Goal: Contribute content: Contribute content

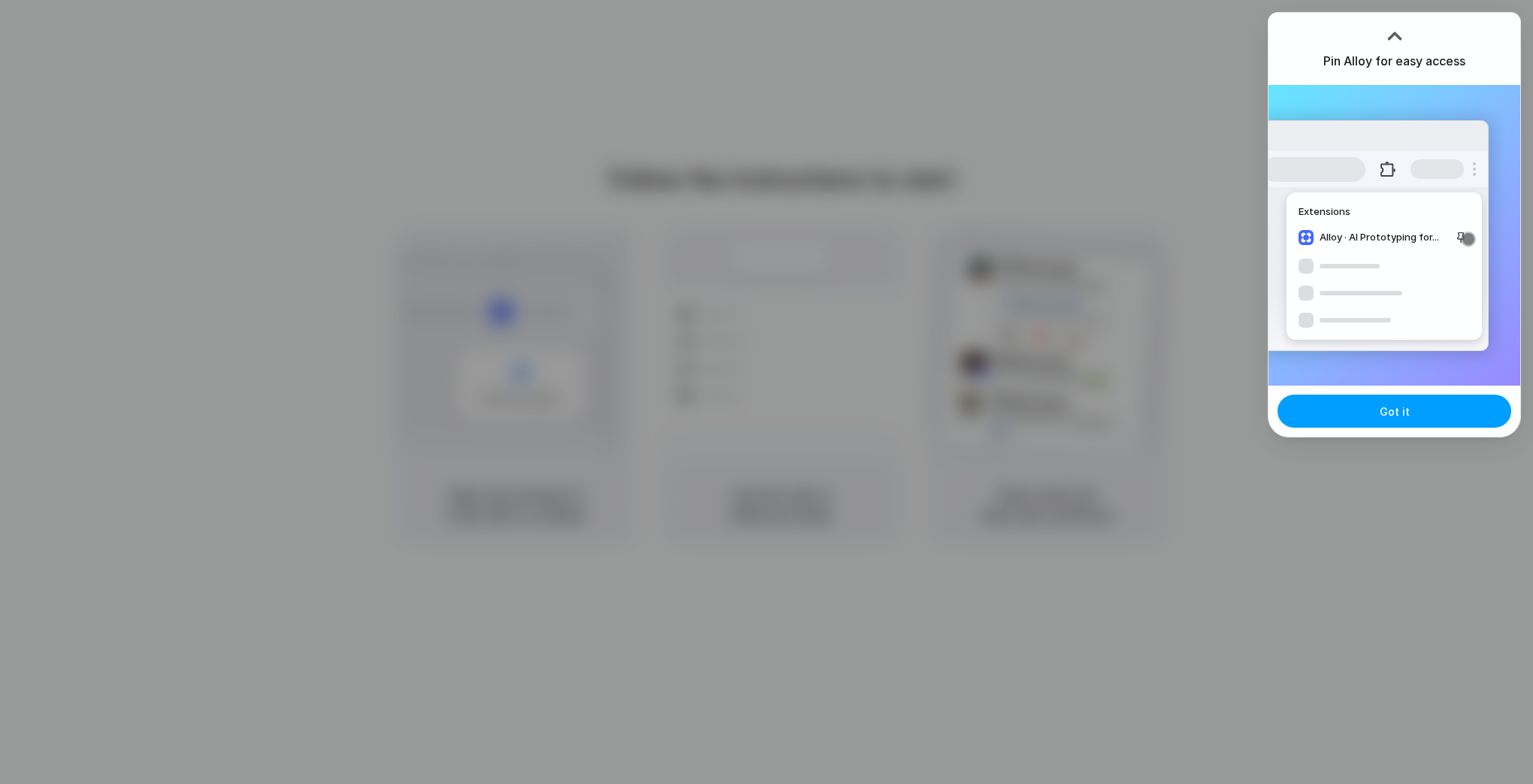
click at [1384, 413] on span "Got it" at bounding box center [1395, 411] width 30 height 16
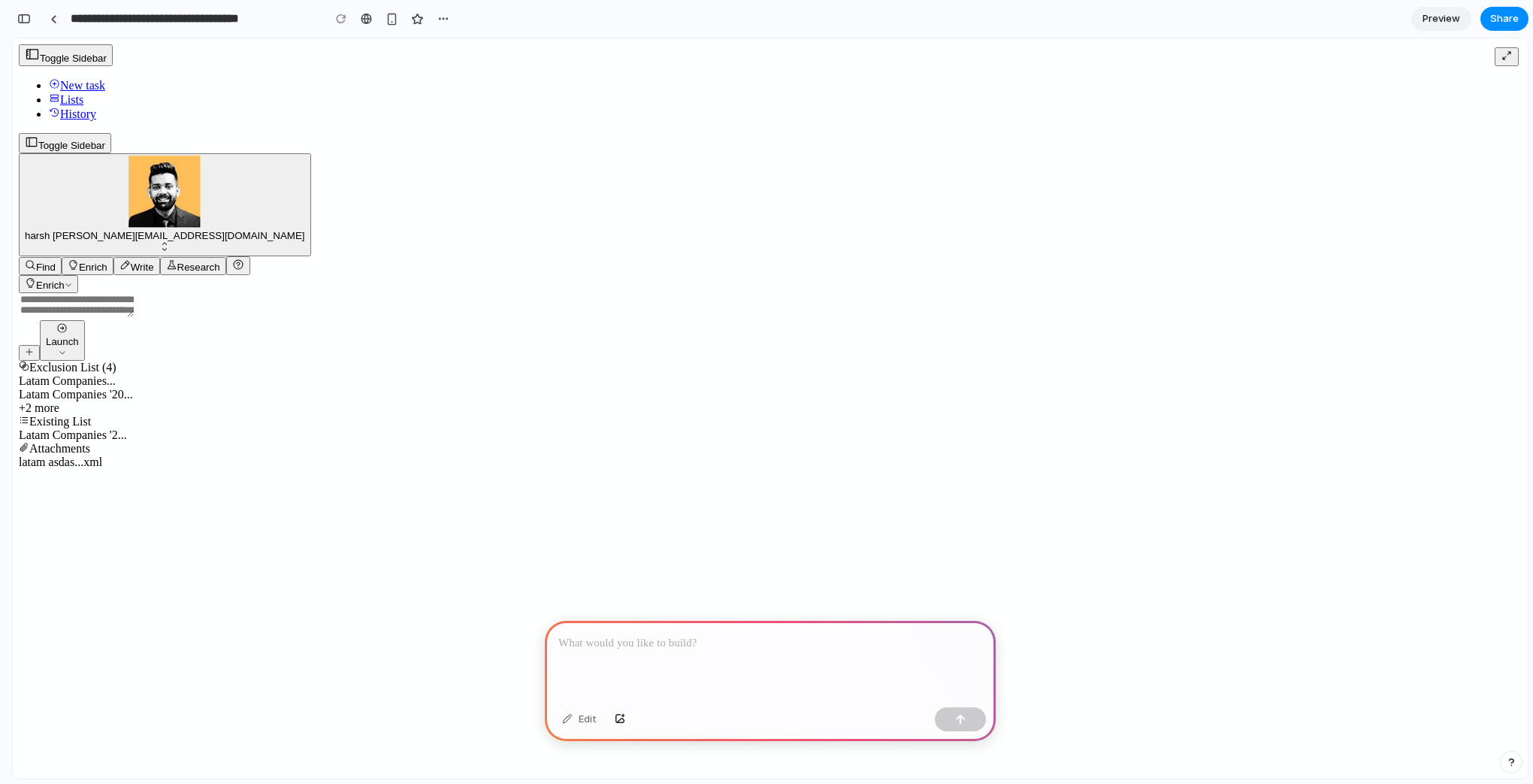
click at [134, 317] on textarea at bounding box center [77, 305] width 115 height 24
drag, startPoint x: 739, startPoint y: 376, endPoint x: 705, endPoint y: 372, distance: 34.2
click at [134, 317] on textarea at bounding box center [77, 305] width 115 height 24
type textarea "*"
click at [665, 634] on p at bounding box center [770, 643] width 424 height 18
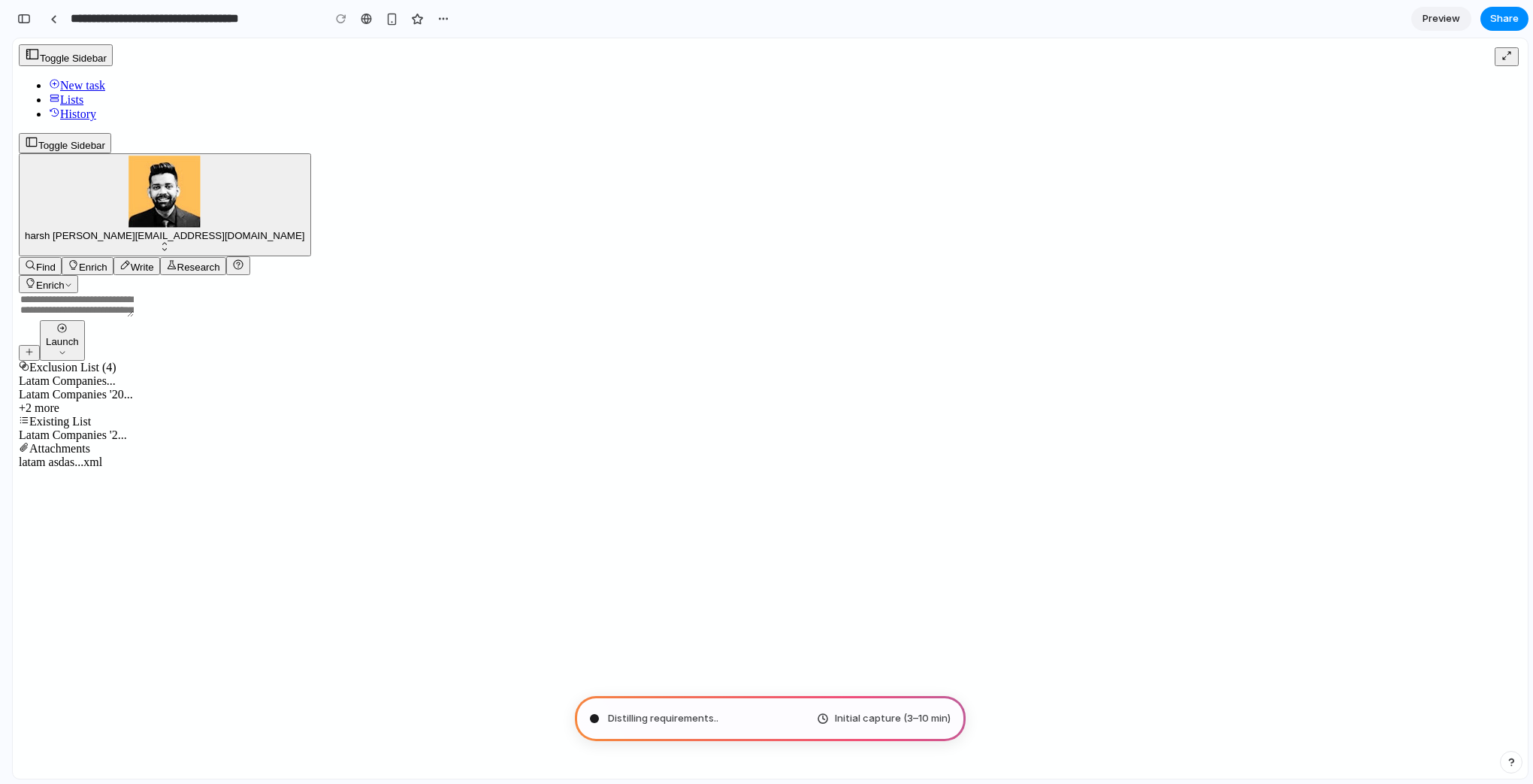
click at [1436, 9] on link "Preview" at bounding box center [1441, 18] width 60 height 24
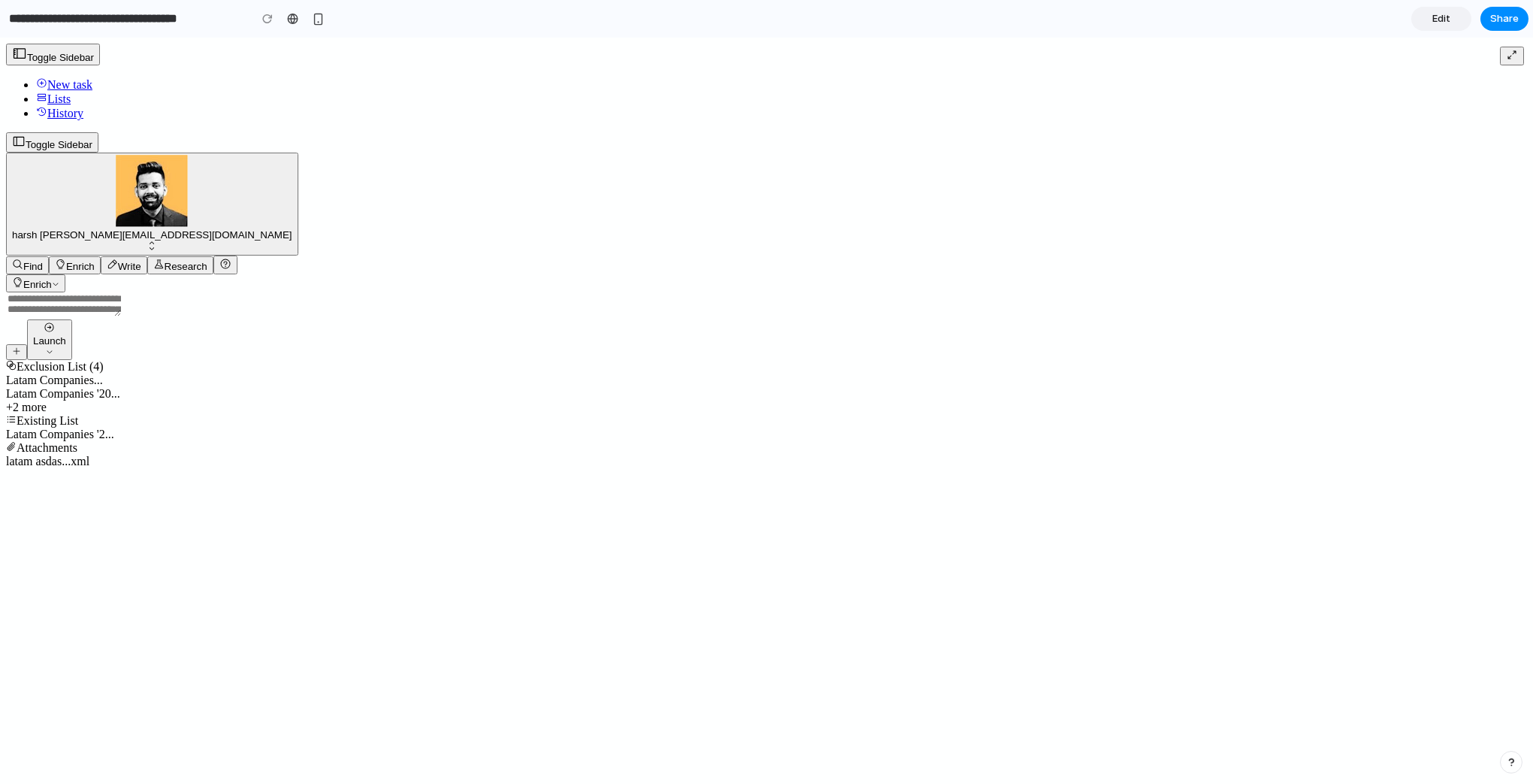
click at [1441, 19] on span "Edit" at bounding box center [1441, 19] width 18 height 15
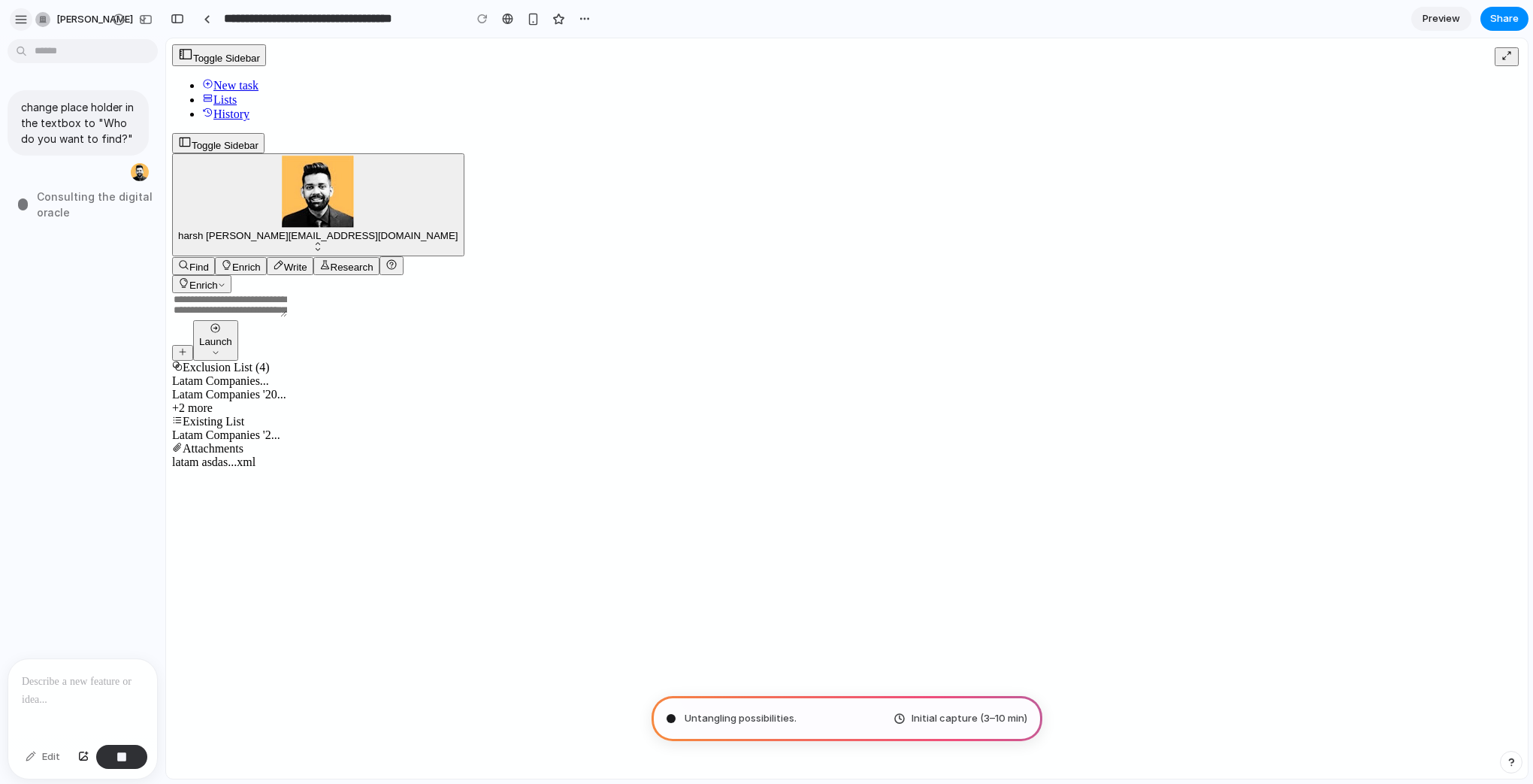
click at [22, 21] on div "button" at bounding box center [21, 19] width 13 height 13
click at [16, 17] on div "button" at bounding box center [21, 19] width 13 height 13
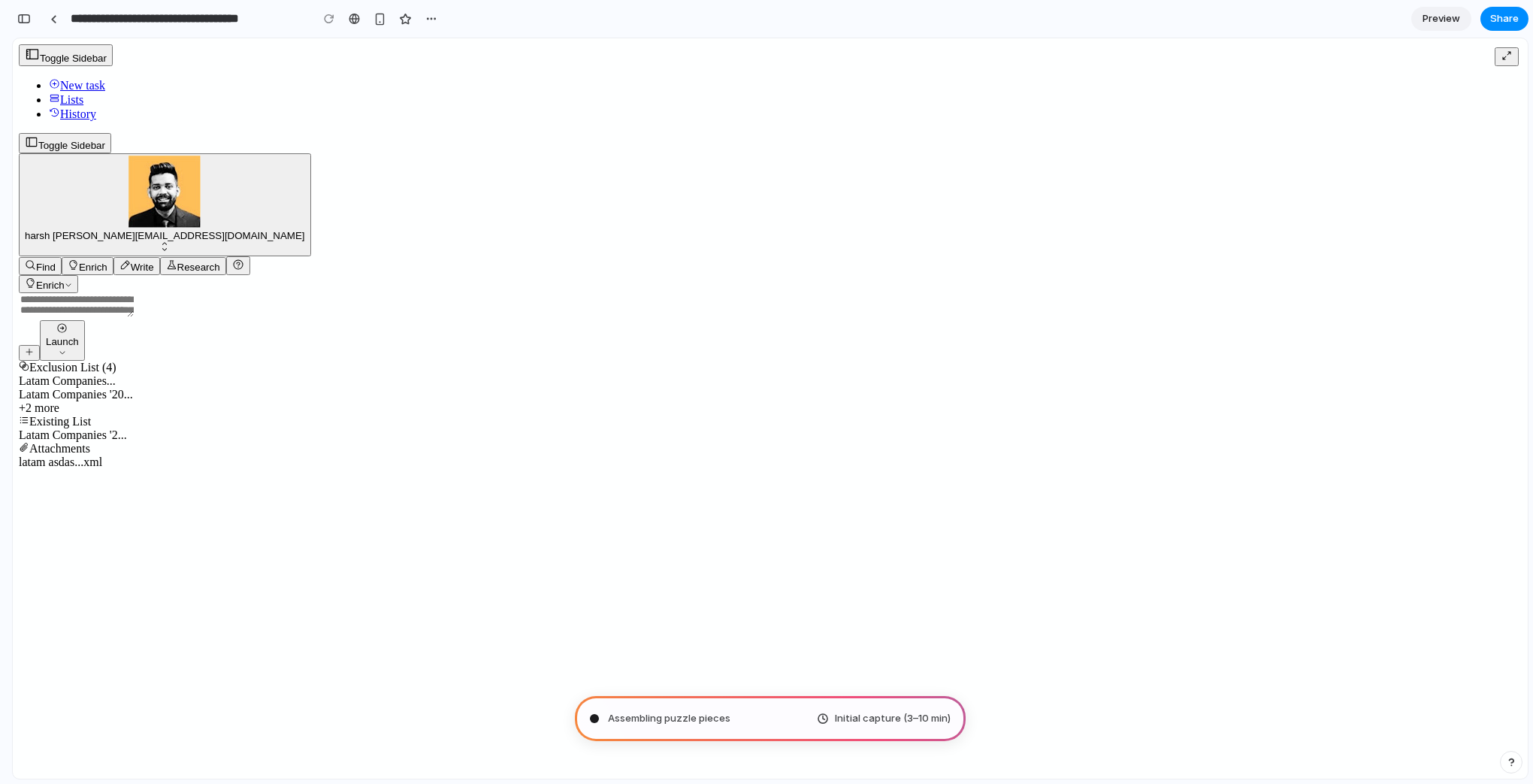
click at [1426, 16] on span "Preview" at bounding box center [1441, 19] width 37 height 15
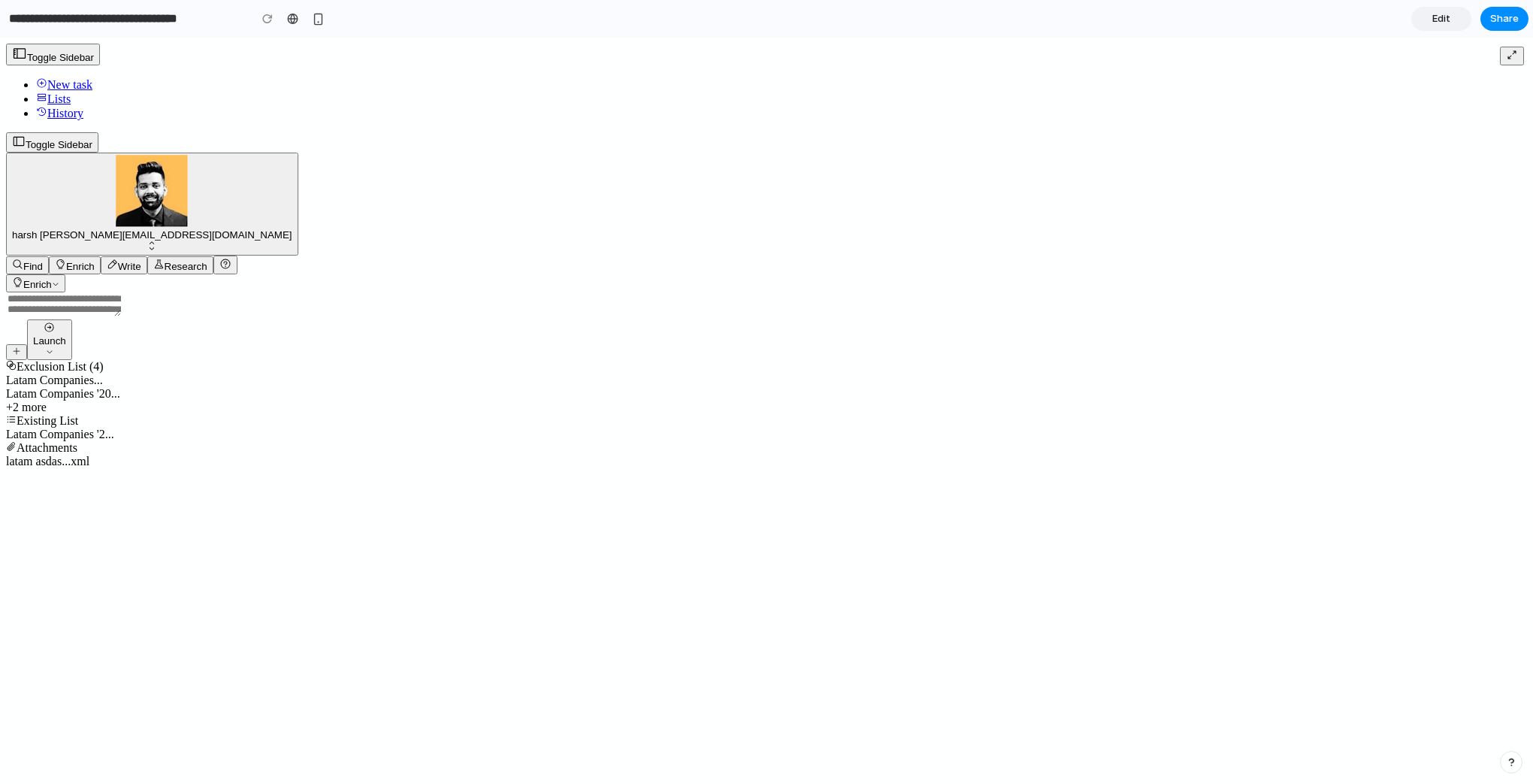
click at [482, 318] on div "Launch Exclusion List (4) Latam Companies... Latam Companies '20... +2 more Exi…" at bounding box center [244, 380] width 477 height 176
click at [42, 272] on span "Find" at bounding box center [32, 267] width 19 height 12
click at [213, 274] on button "Research" at bounding box center [180, 266] width 66 height 18
click at [117, 268] on icon at bounding box center [112, 263] width 9 height 9
click at [207, 272] on span "Research" at bounding box center [186, 267] width 42 height 12
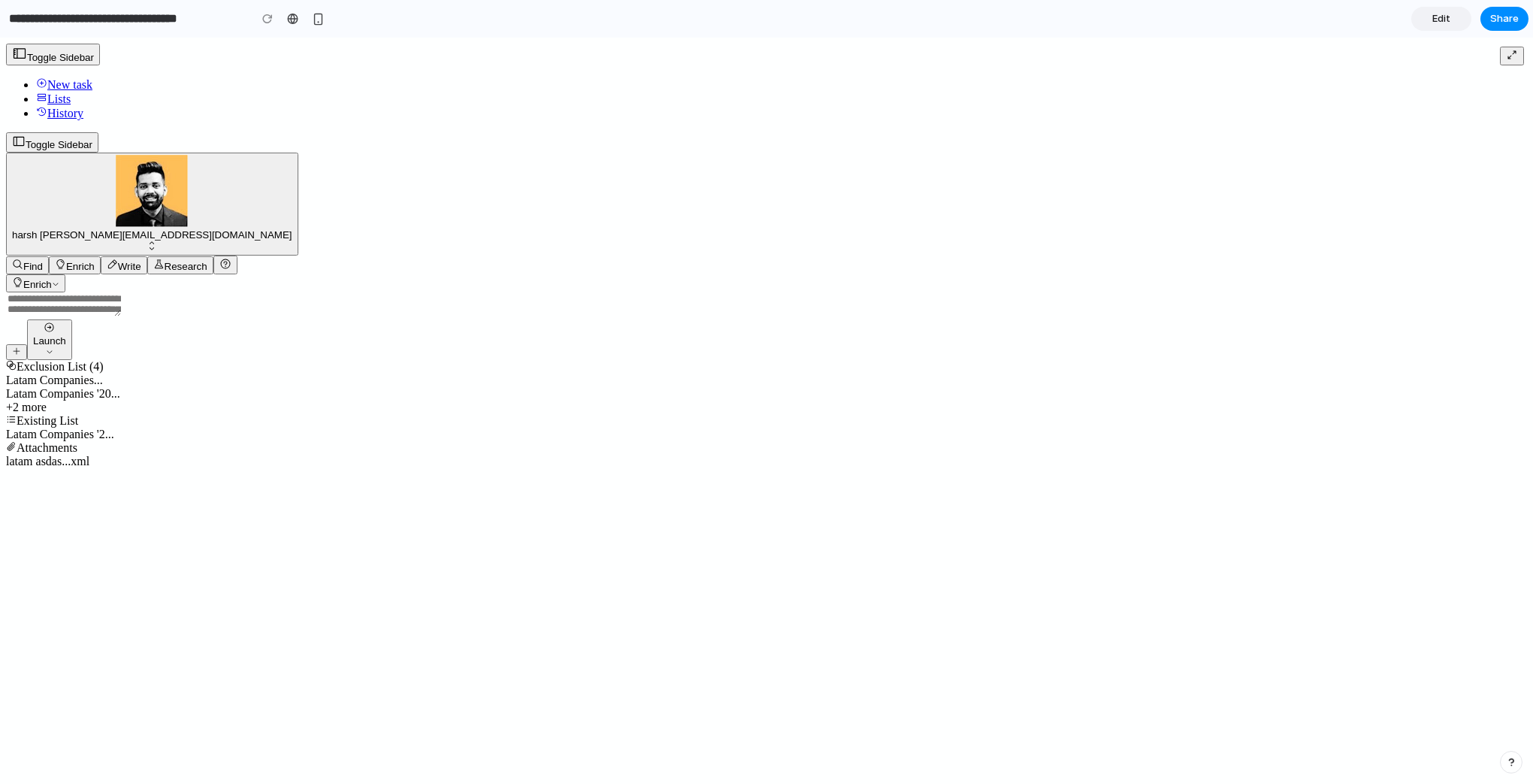
click at [49, 274] on button "Find" at bounding box center [27, 266] width 42 height 18
click at [121, 317] on textarea at bounding box center [63, 304] width 115 height 24
drag, startPoint x: 811, startPoint y: 399, endPoint x: 547, endPoint y: 363, distance: 266.4
click at [547, 363] on div "Find Enrich Write Research Enrich Launch Exclusion List (4) Latam Companies... …" at bounding box center [766, 362] width 1521 height 212
click at [89, 467] on span "latam asdas...xml" at bounding box center [47, 461] width 83 height 12
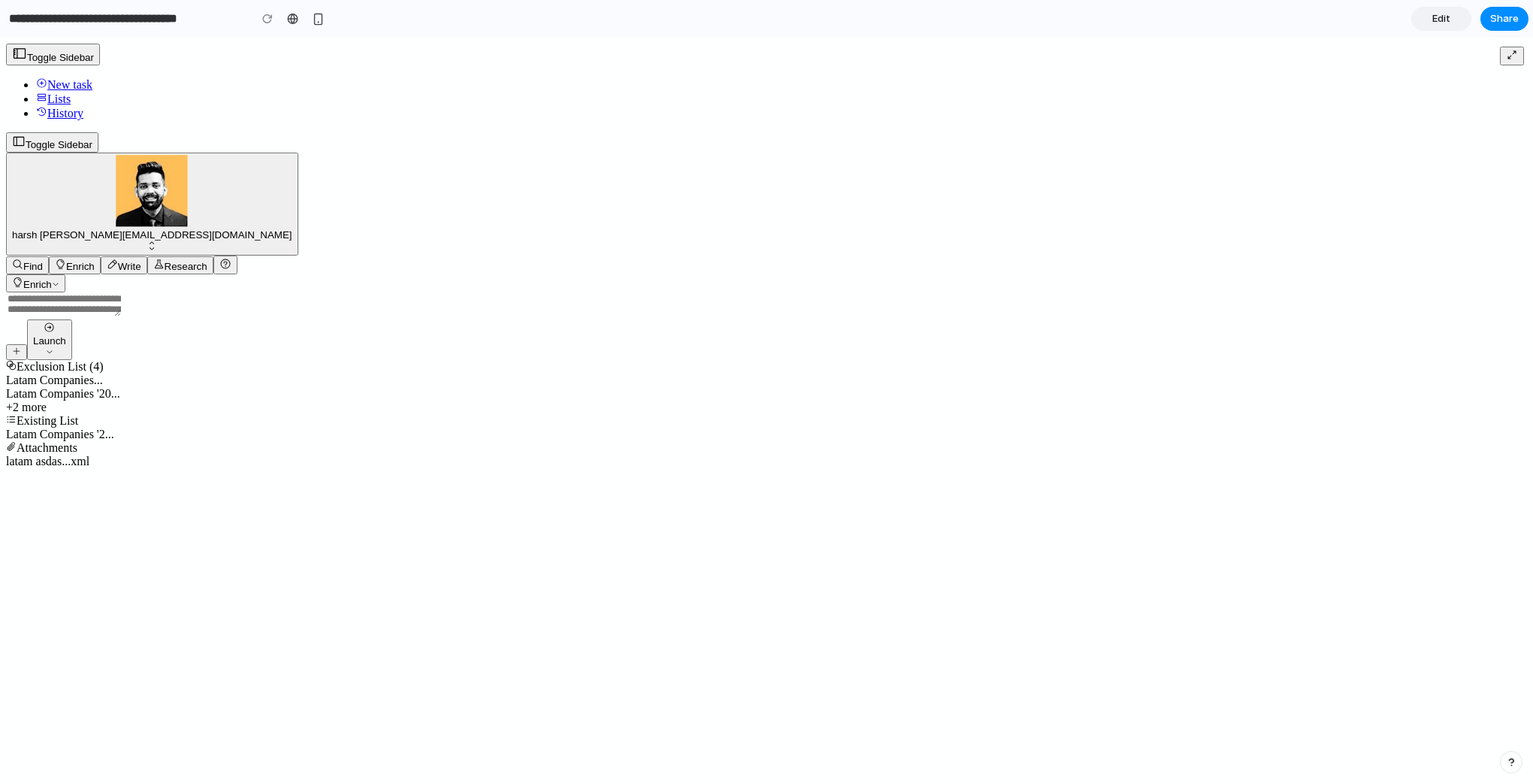
click at [482, 373] on div "Exclusion List (4)" at bounding box center [244, 367] width 477 height 13
click at [1427, 14] on link "Edit" at bounding box center [1441, 18] width 60 height 24
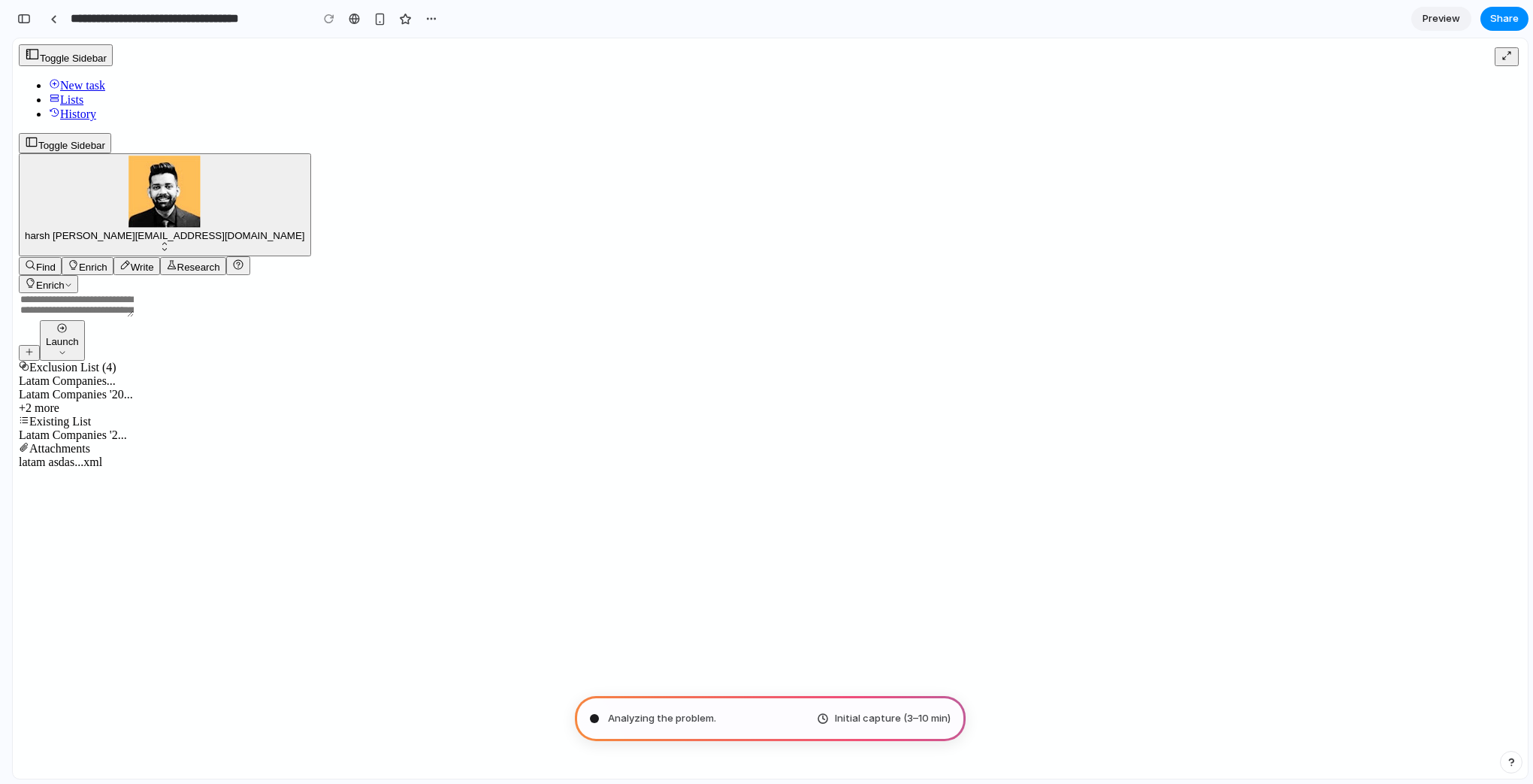
click at [725, 720] on div "Analyzing the problem . Initial capture (3–10 min)" at bounding box center [770, 718] width 391 height 45
click at [942, 722] on span "Initial capture (3–10 min)" at bounding box center [892, 718] width 116 height 15
type input "**********"
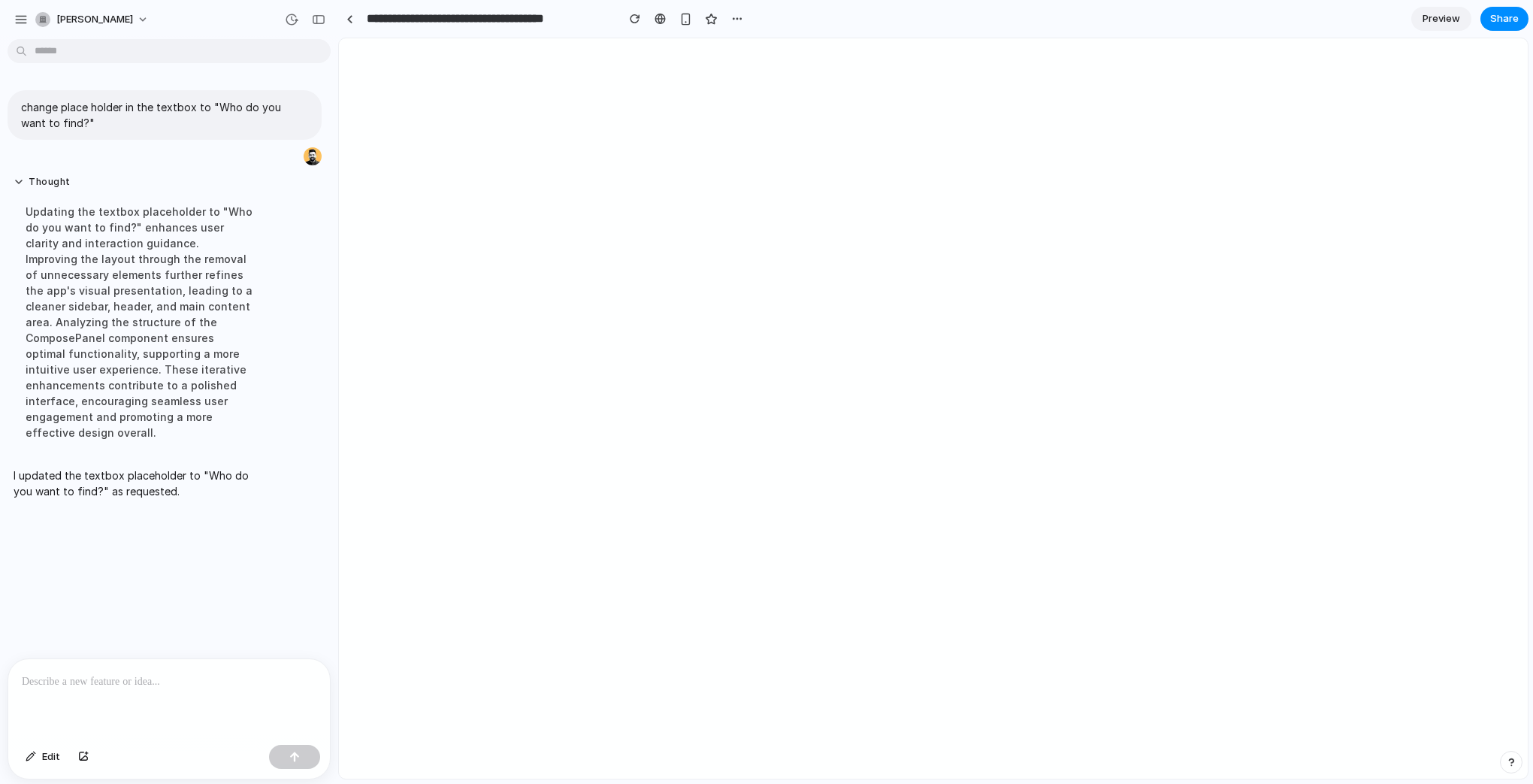
click at [118, 688] on div at bounding box center [169, 699] width 322 height 80
click at [42, 759] on span "Edit" at bounding box center [52, 757] width 18 height 15
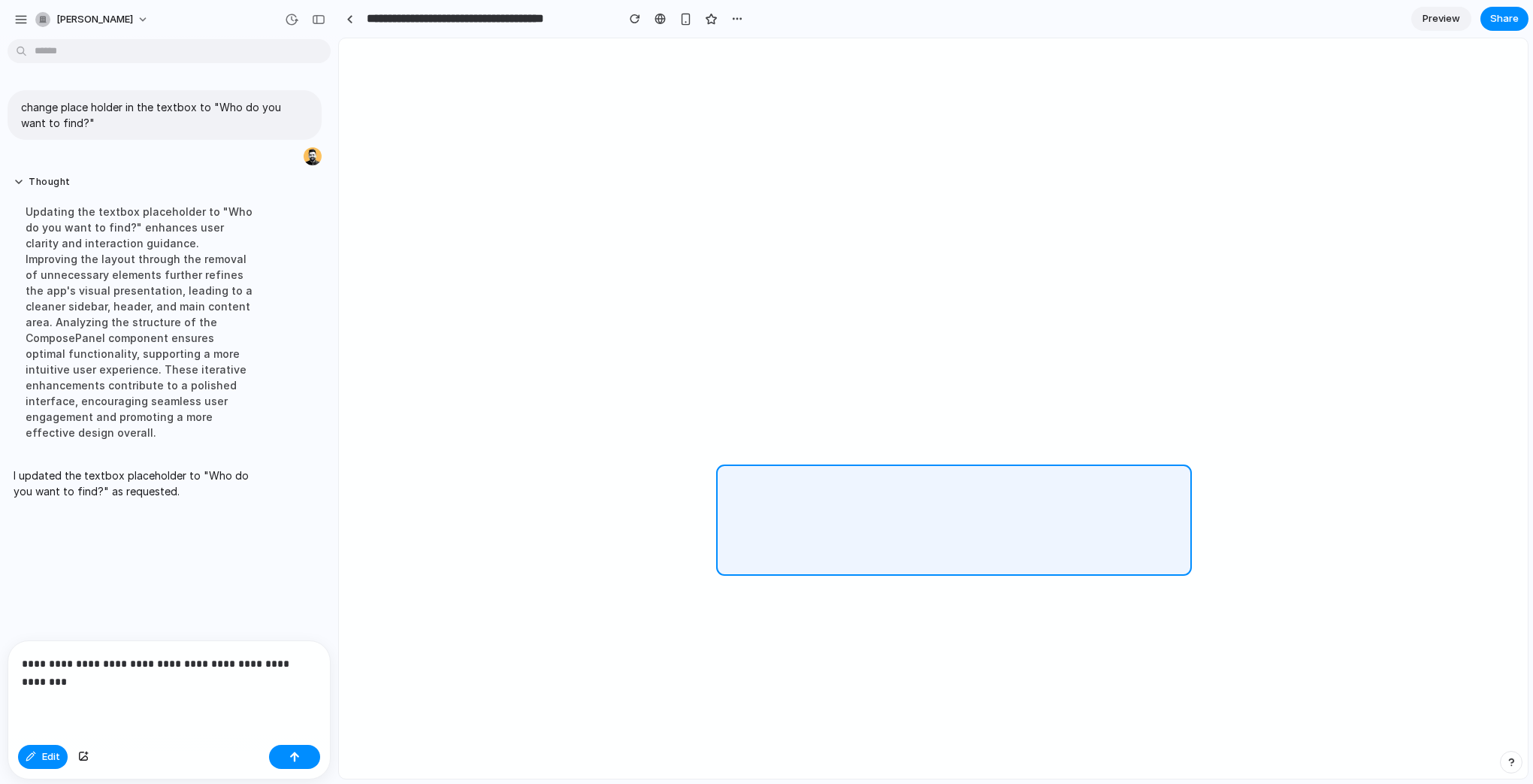
click at [816, 472] on div at bounding box center [934, 409] width 1188 height 740
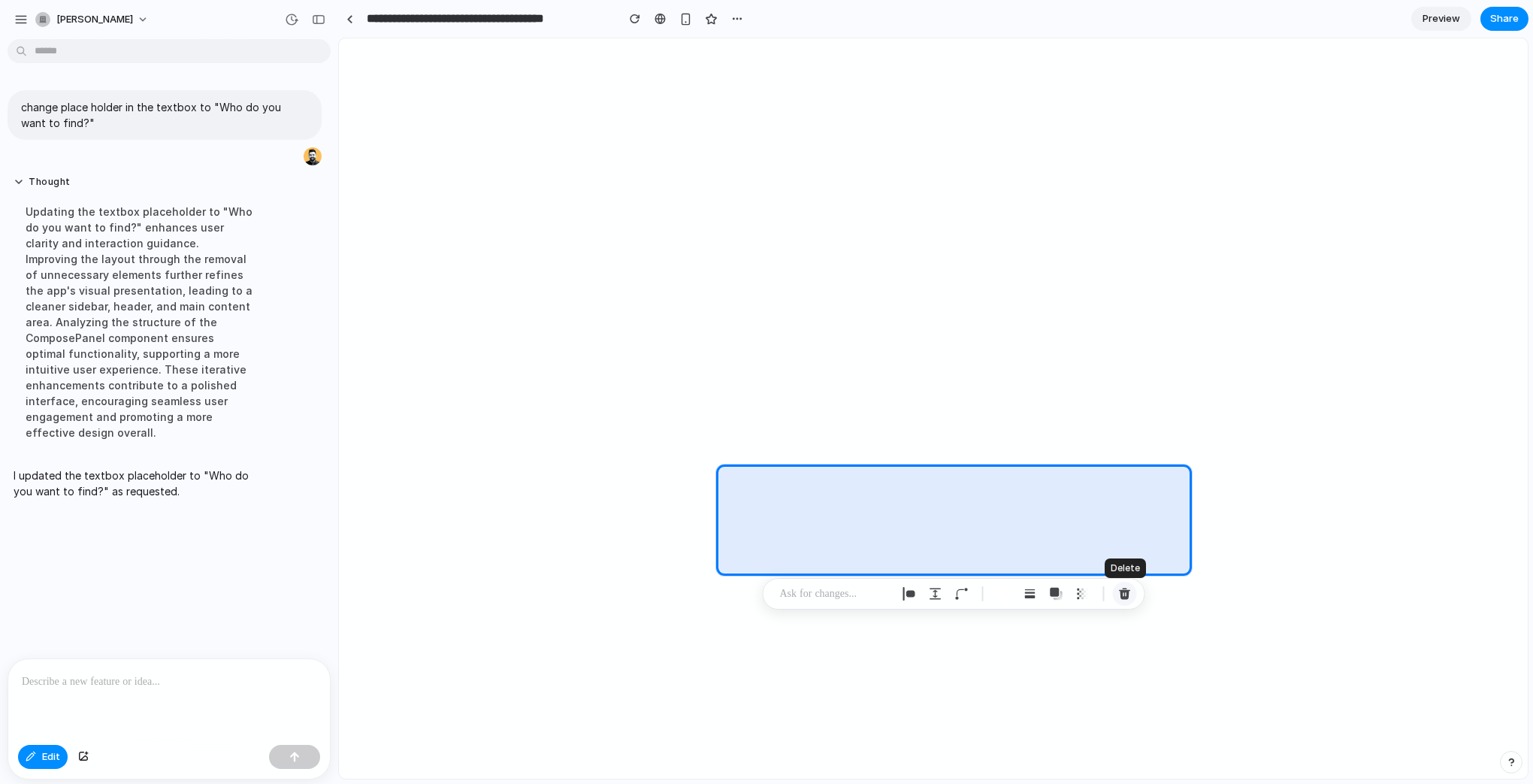
click at [1123, 592] on div "button" at bounding box center [1125, 593] width 13 height 13
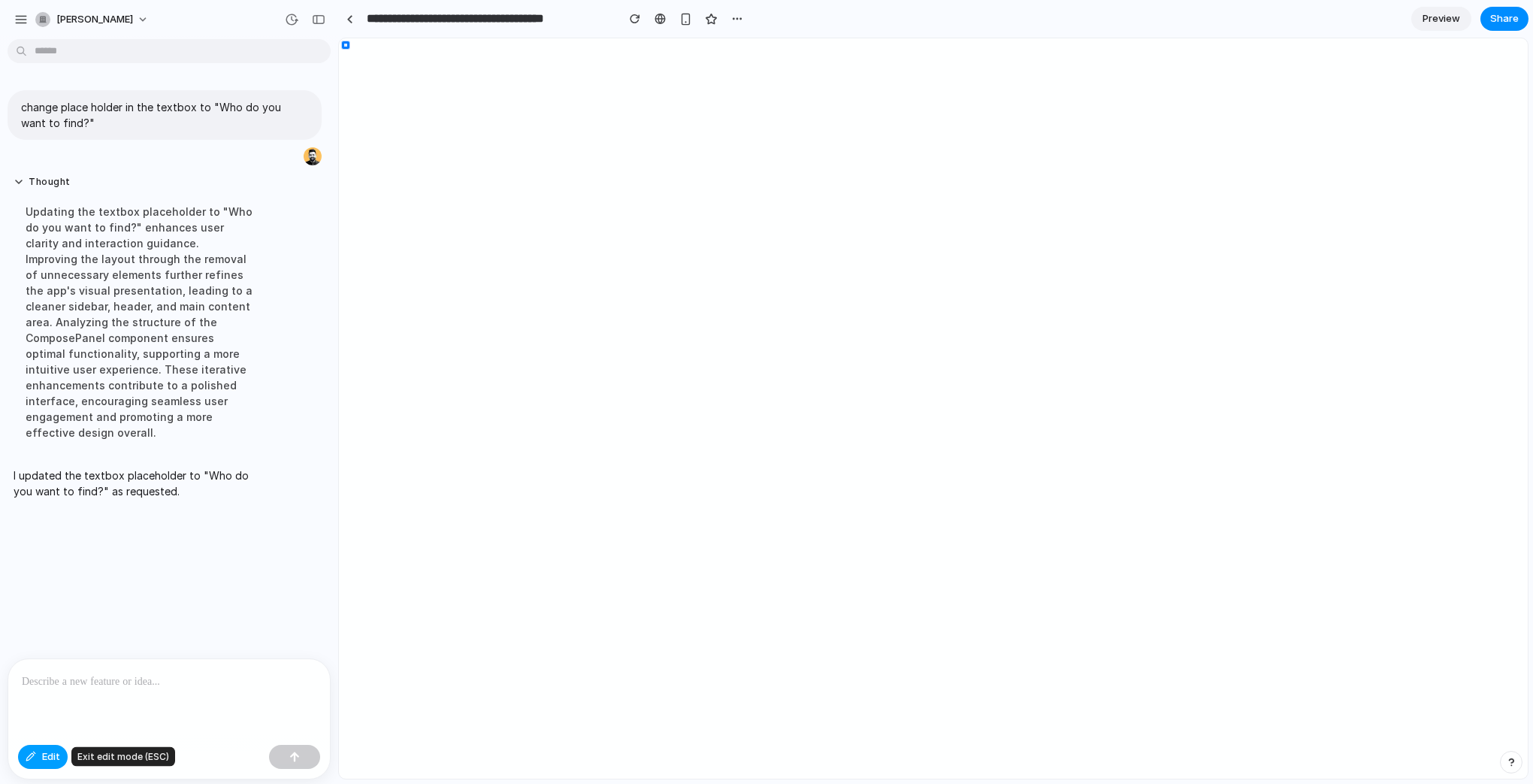
click at [57, 752] on span "Edit" at bounding box center [52, 757] width 18 height 15
click at [28, 756] on div "button" at bounding box center [31, 757] width 11 height 9
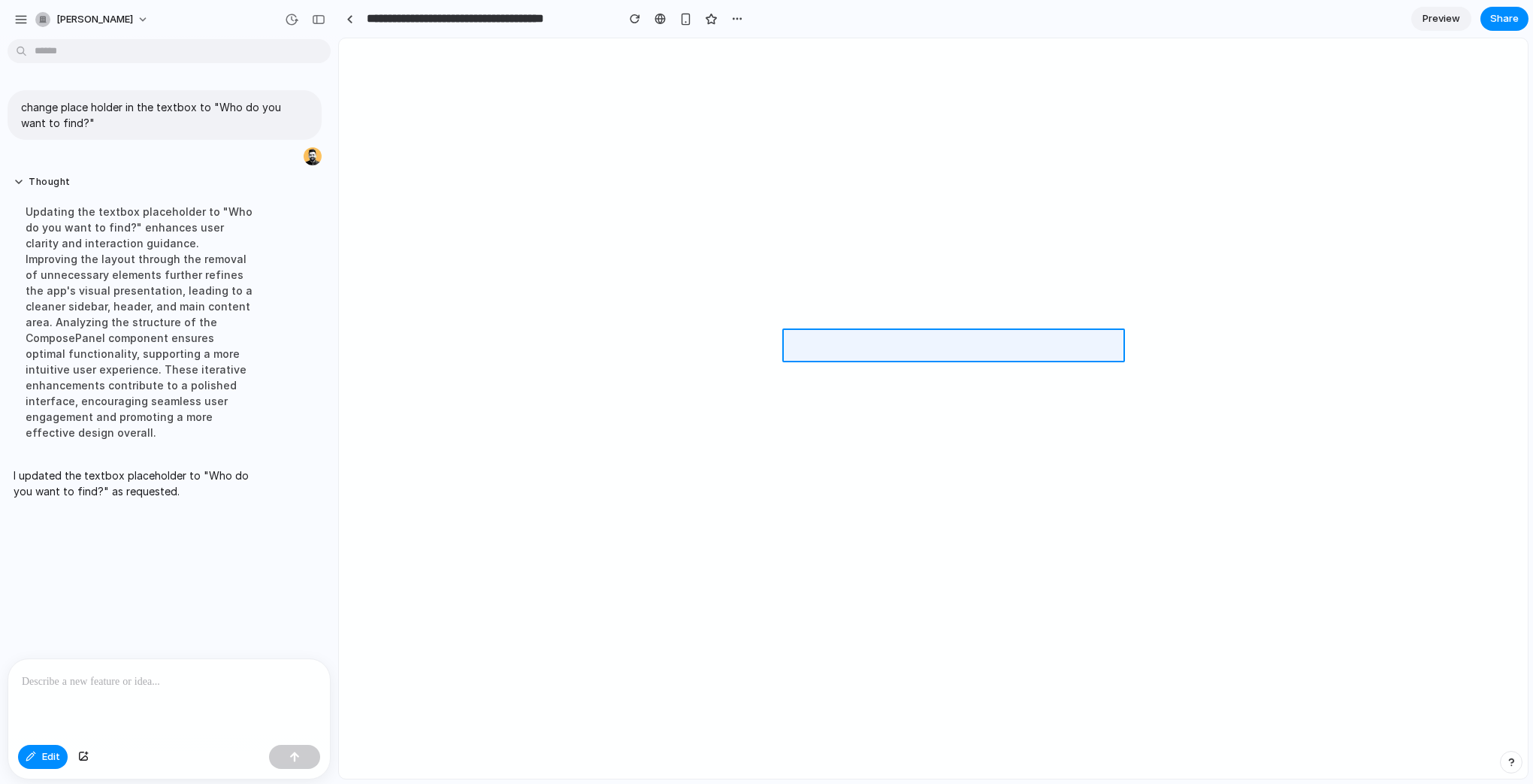
click at [1120, 337] on div at bounding box center [934, 409] width 1188 height 740
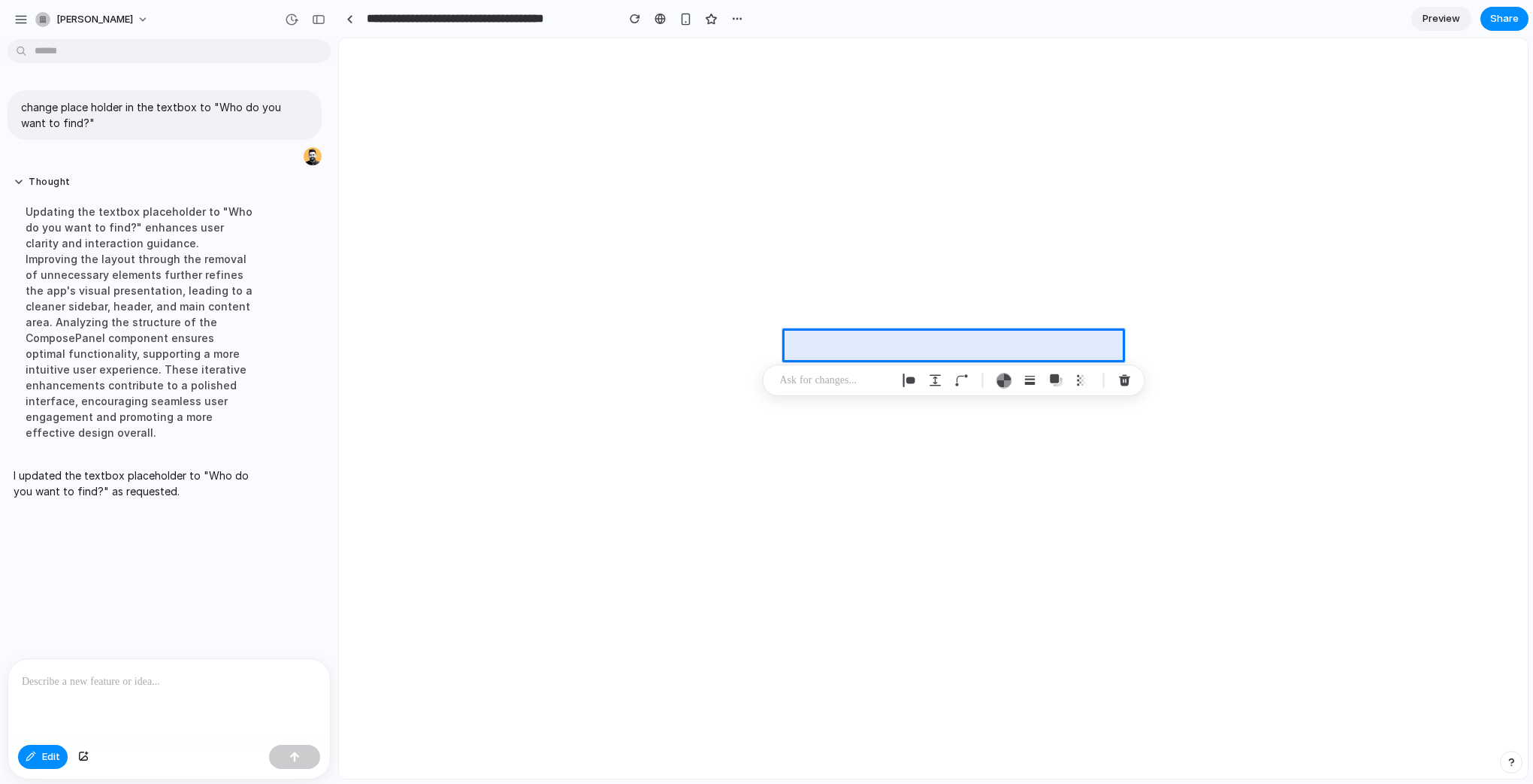
click at [846, 383] on p at bounding box center [835, 381] width 111 height 18
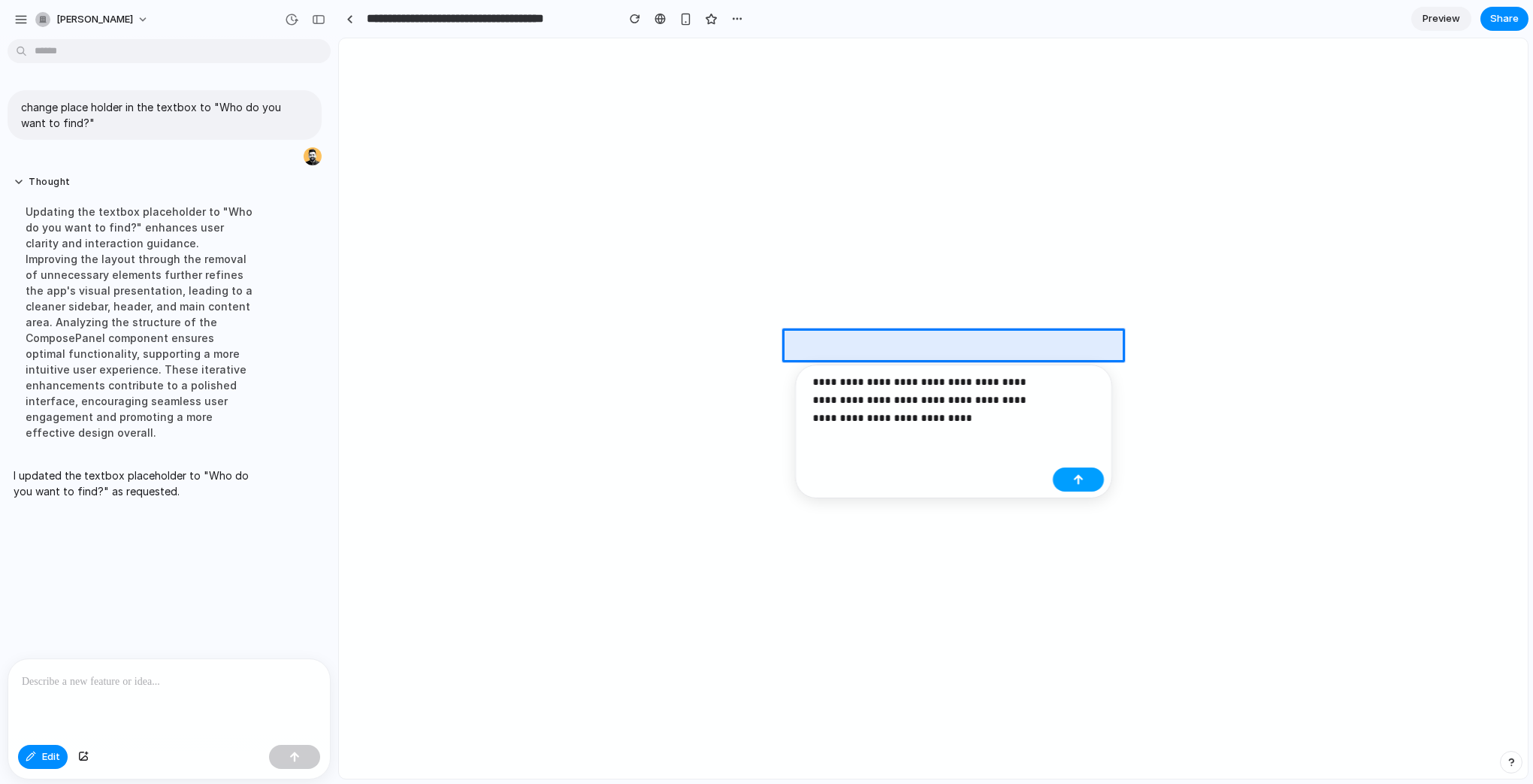
click at [1076, 484] on div "button" at bounding box center [1078, 479] width 11 height 11
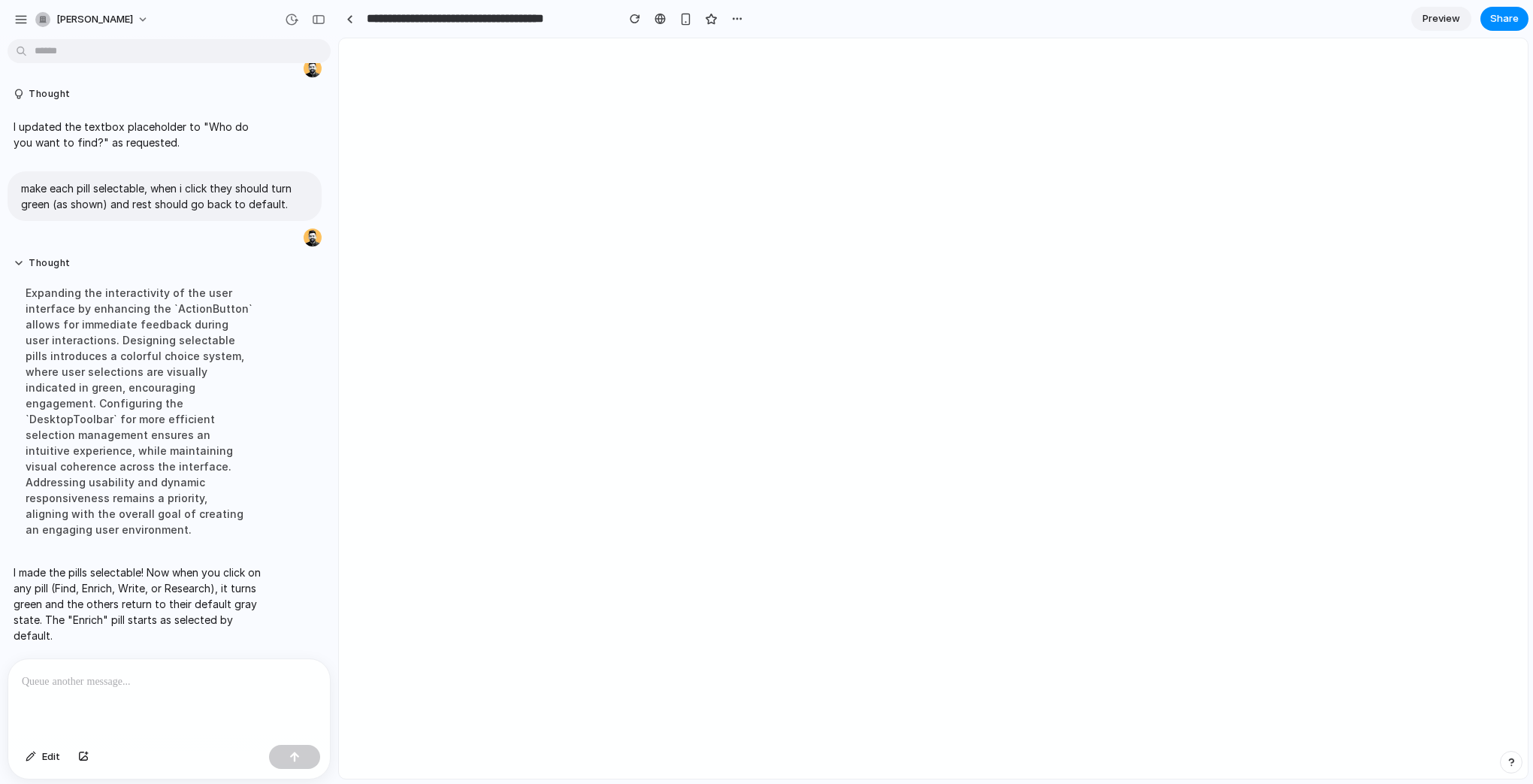
scroll to position [78, 0]
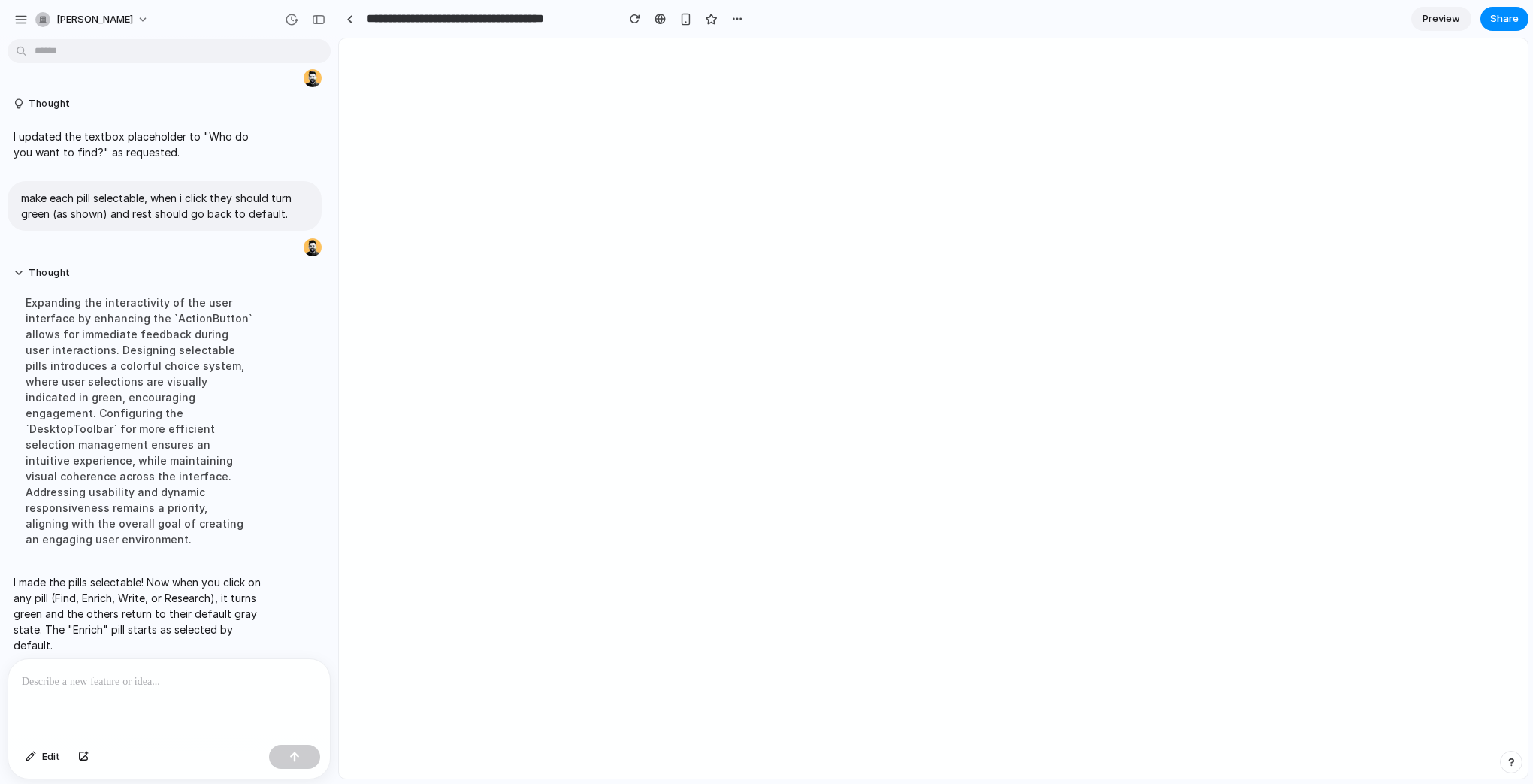
click at [237, 699] on div at bounding box center [169, 699] width 322 height 80
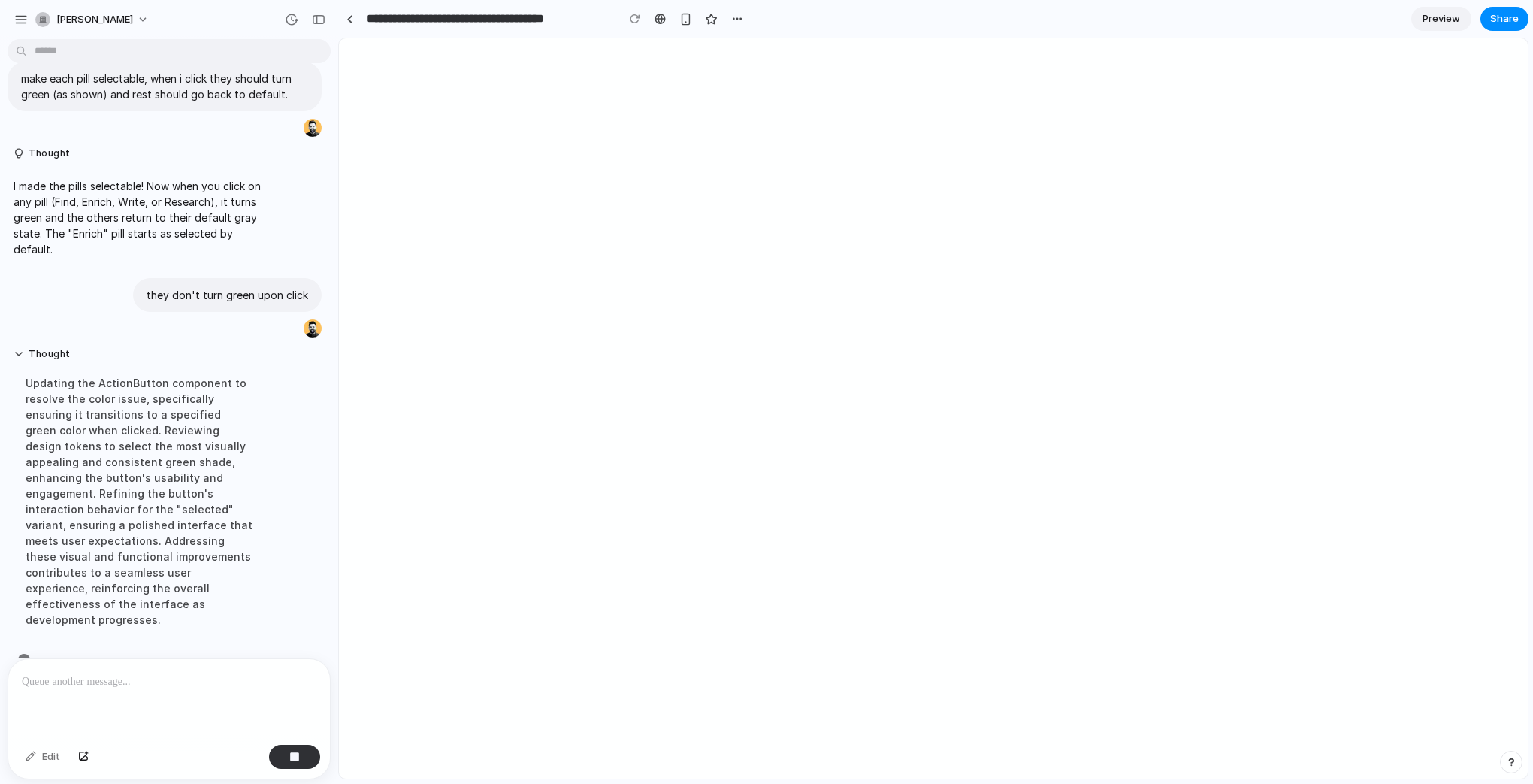
scroll to position [216, 0]
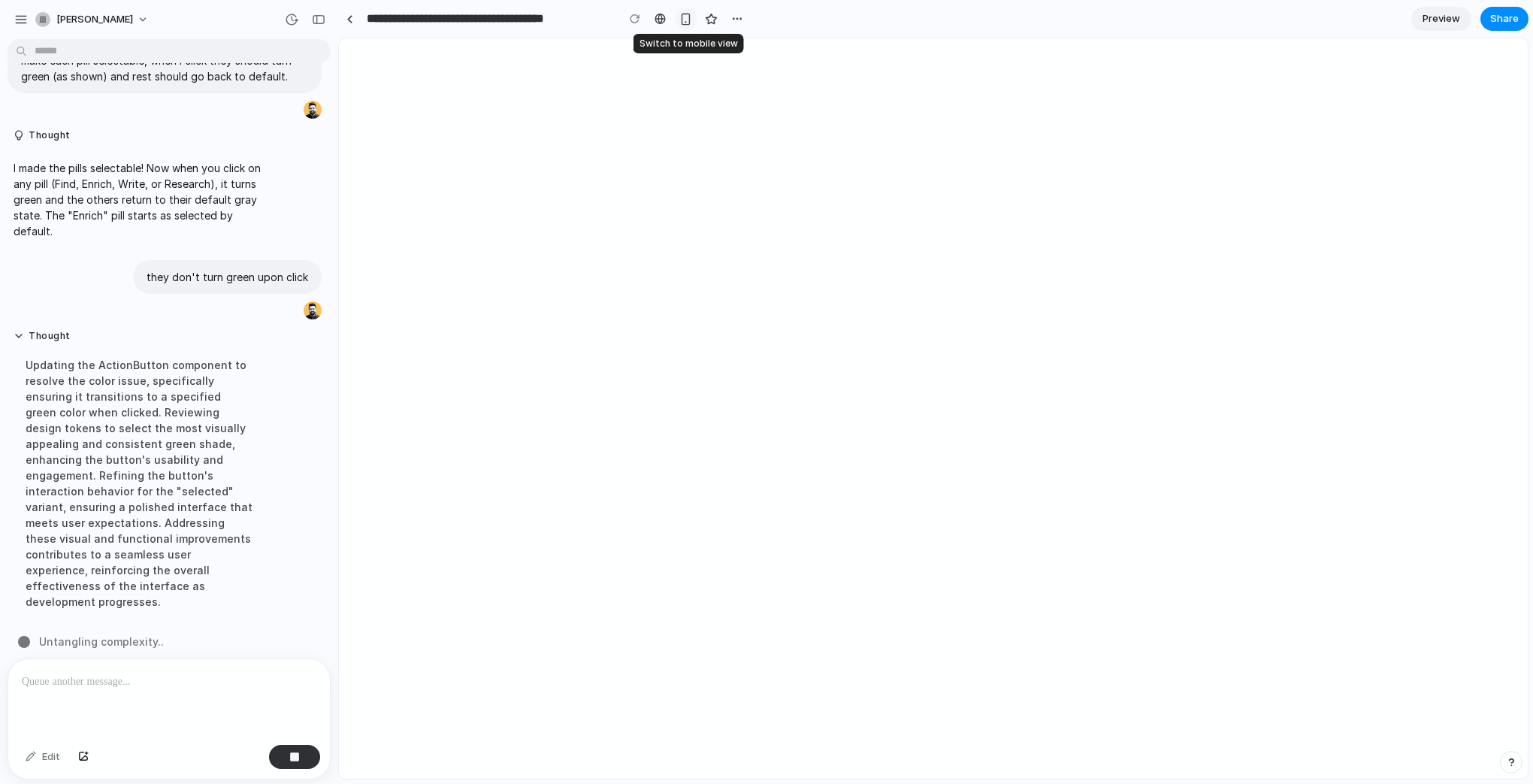
click at [680, 17] on div "button" at bounding box center [685, 18] width 12 height 12
click at [680, 17] on div "button" at bounding box center [686, 18] width 12 height 12
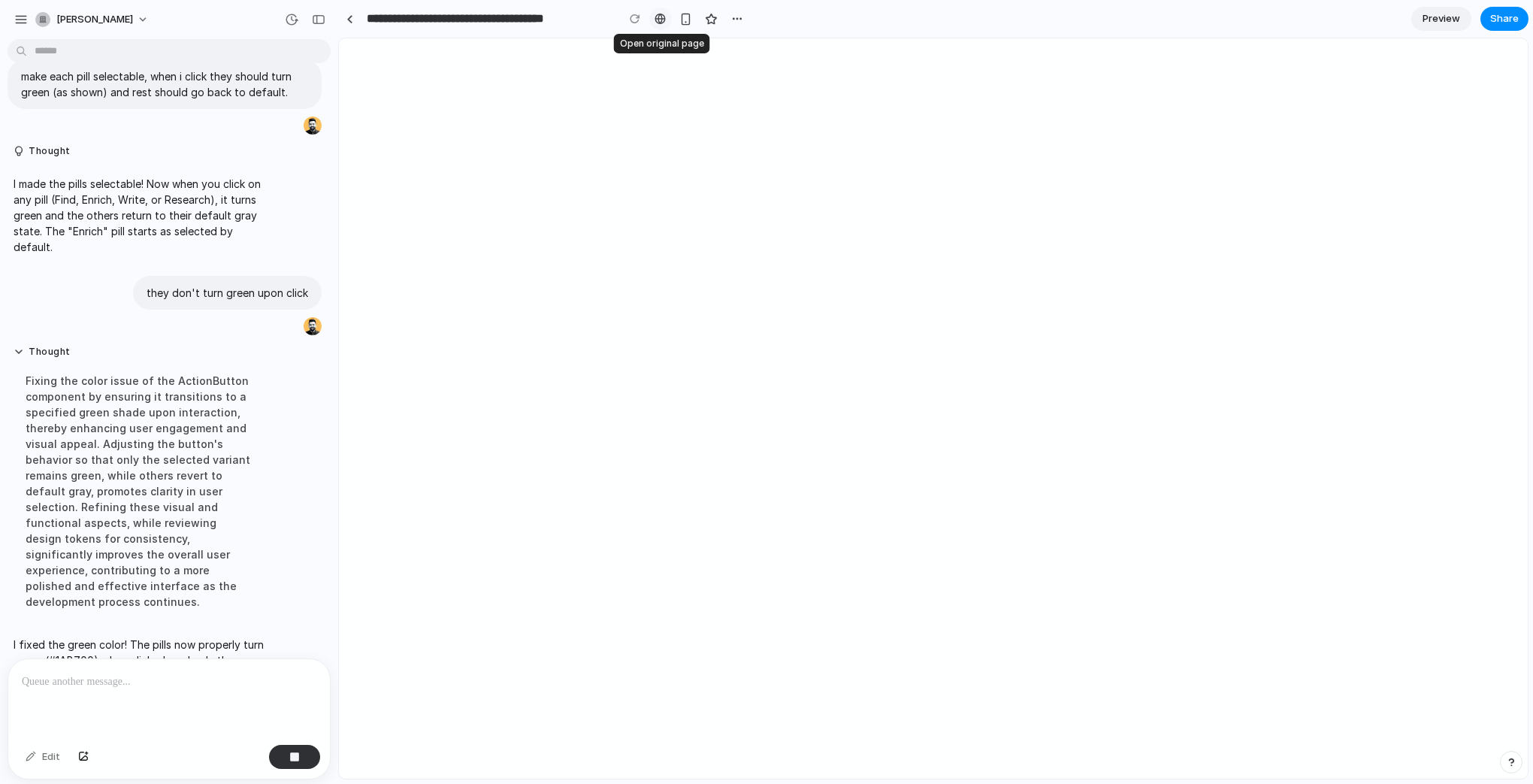
scroll to position [247, 0]
